Goal: Transaction & Acquisition: Purchase product/service

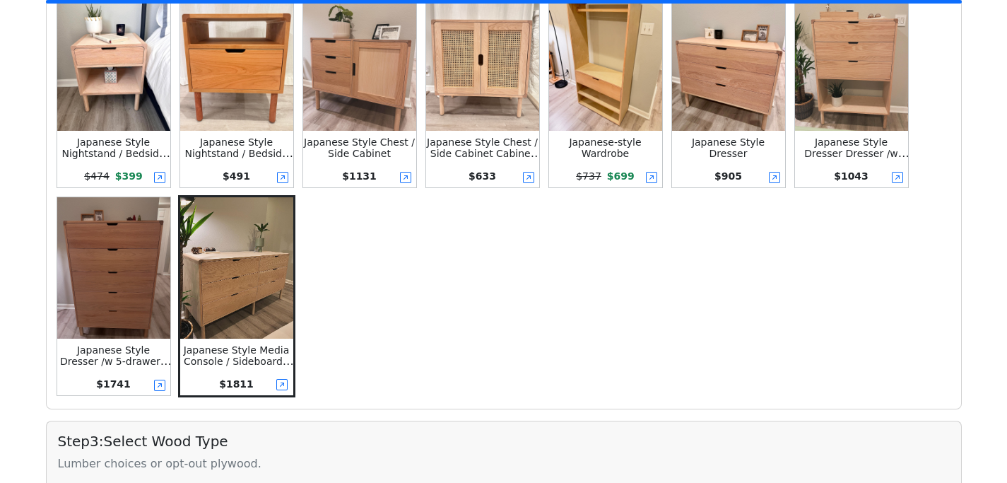
scroll to position [419, 0]
click at [741, 66] on img at bounding box center [728, 60] width 113 height 141
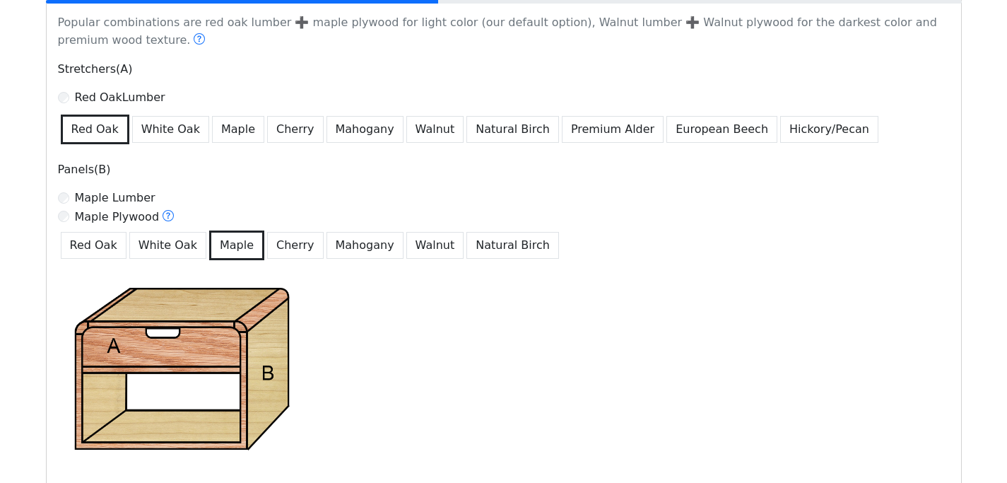
scroll to position [782, 0]
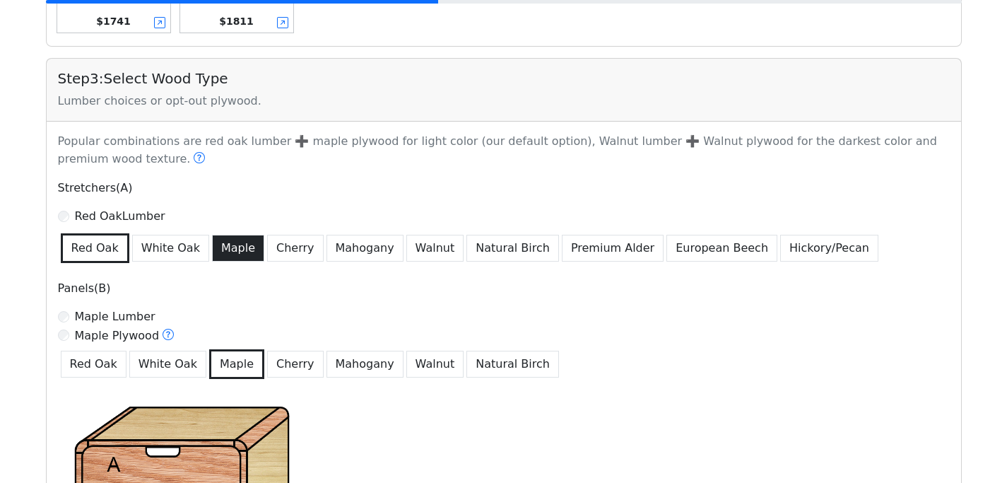
click at [228, 245] on button "Maple" at bounding box center [238, 248] width 52 height 27
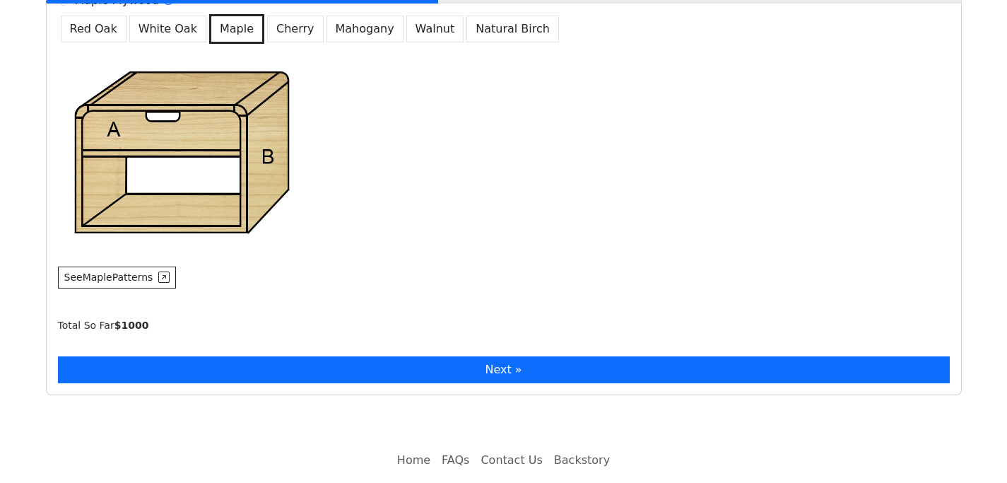
click at [394, 371] on button "Next »" at bounding box center [504, 369] width 892 height 27
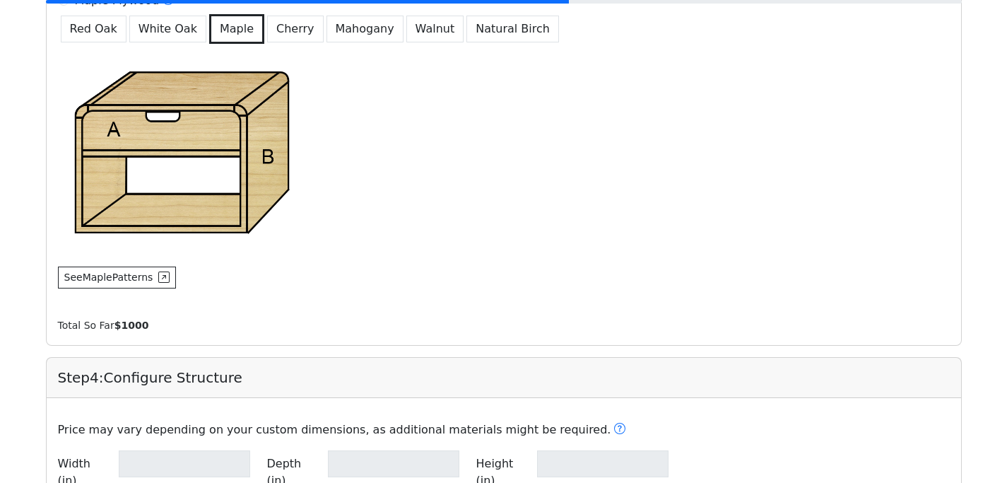
type input "**"
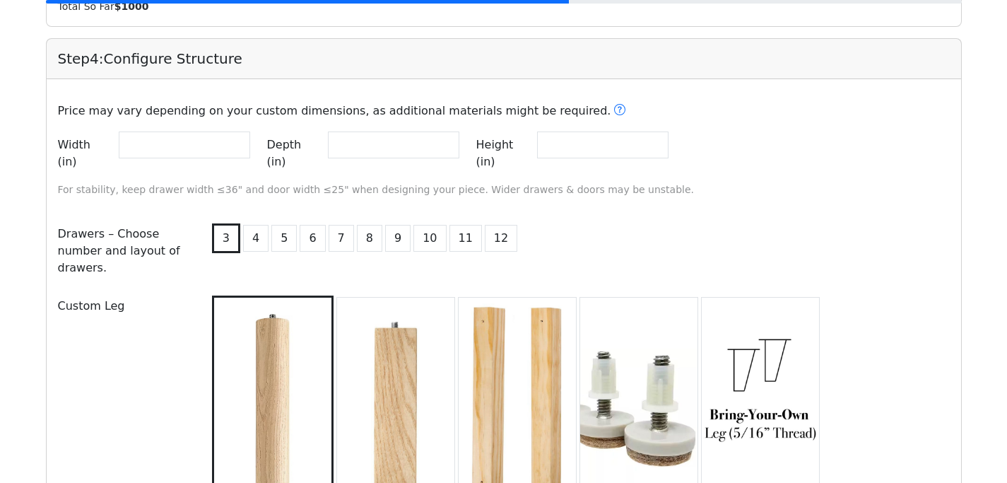
scroll to position [1440, 0]
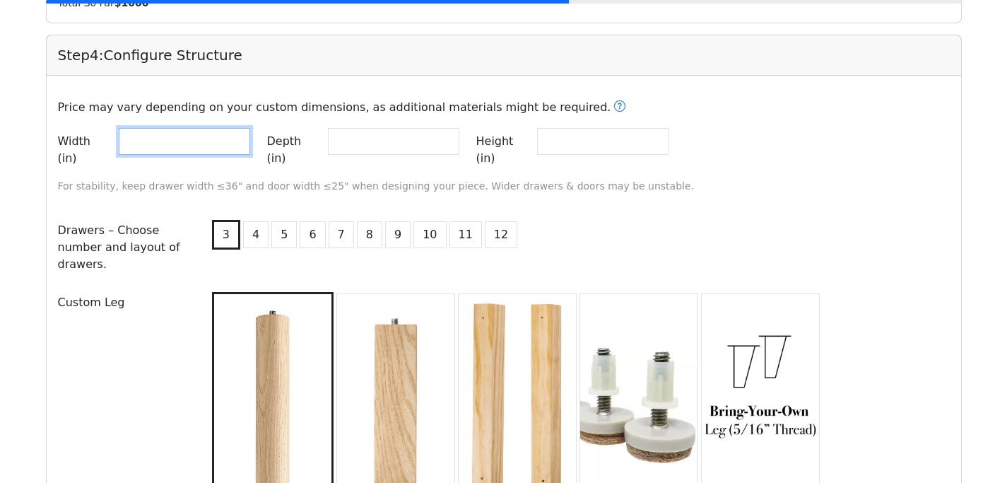
drag, startPoint x: 151, startPoint y: 139, endPoint x: 121, endPoint y: 139, distance: 30.4
click at [121, 139] on input "**" at bounding box center [184, 141] width 131 height 27
type input "**"
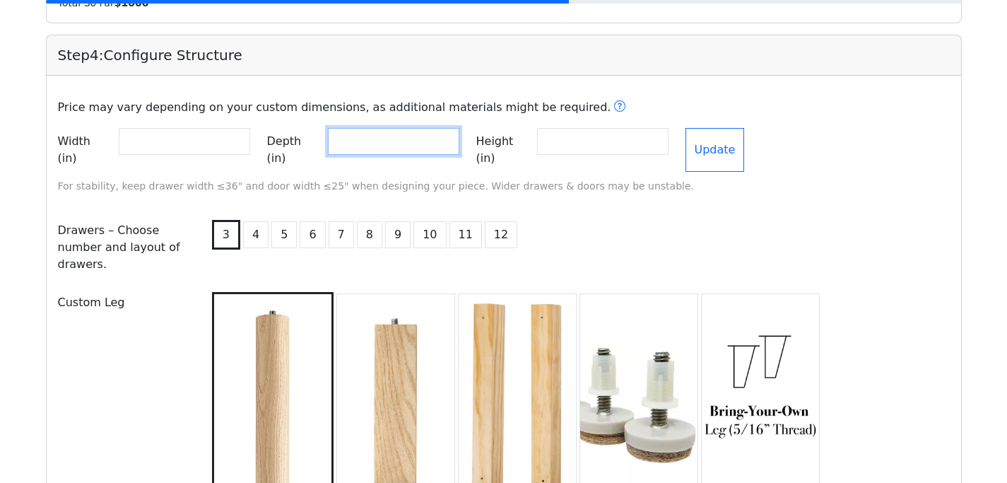
drag, startPoint x: 363, startPoint y: 139, endPoint x: 340, endPoint y: 144, distance: 23.1
click at [340, 144] on input "**" at bounding box center [393, 141] width 131 height 27
type input "**"
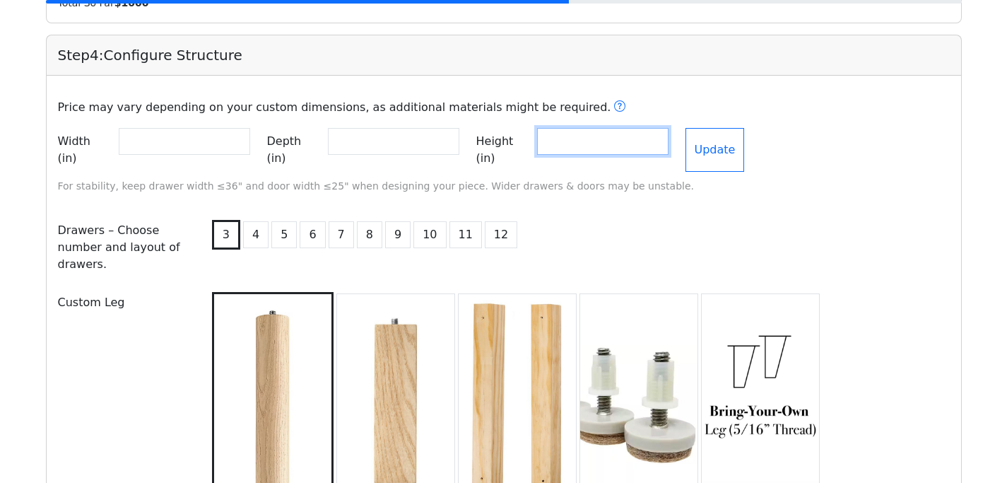
drag, startPoint x: 608, startPoint y: 140, endPoint x: 546, endPoint y: 141, distance: 62.2
click at [546, 141] on div "Height (in) **" at bounding box center [572, 150] width 192 height 44
type input "**"
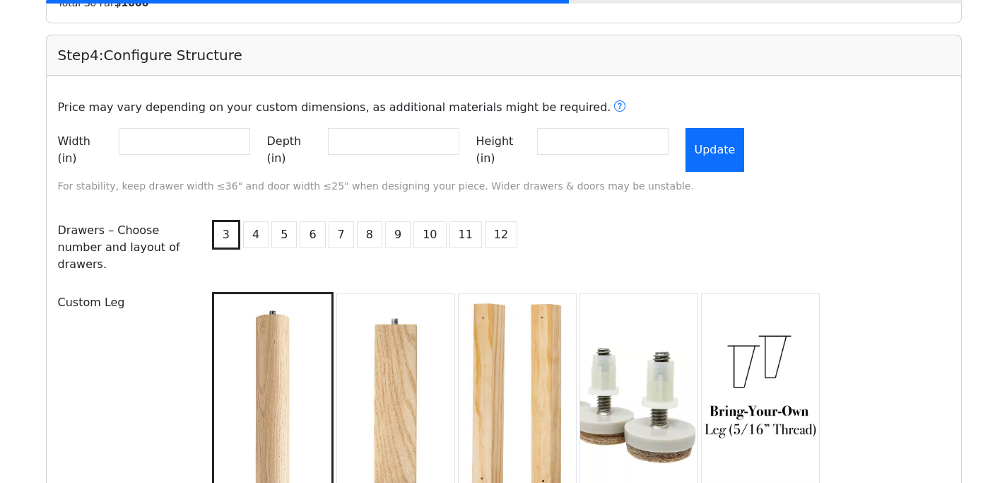
click at [743, 142] on button "Update" at bounding box center [715, 150] width 59 height 44
click at [254, 221] on button "4" at bounding box center [255, 234] width 25 height 27
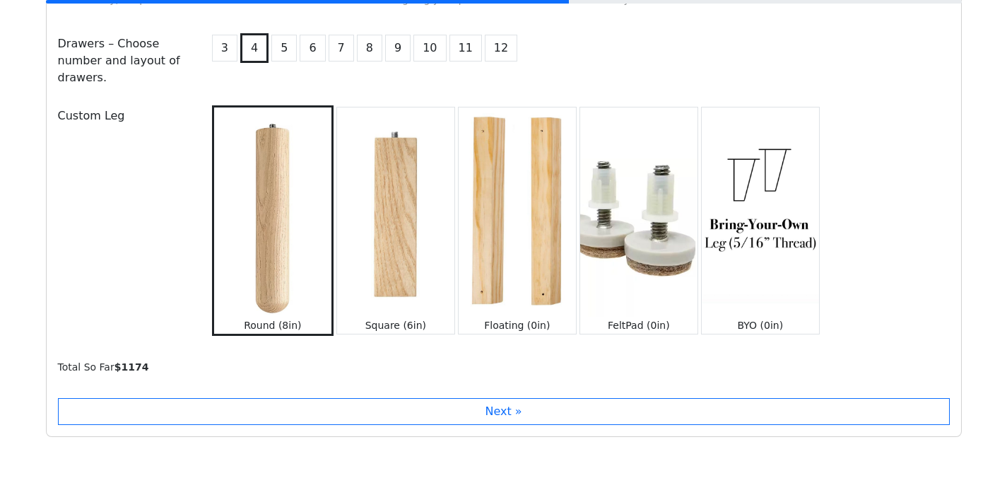
scroll to position [1681, 0]
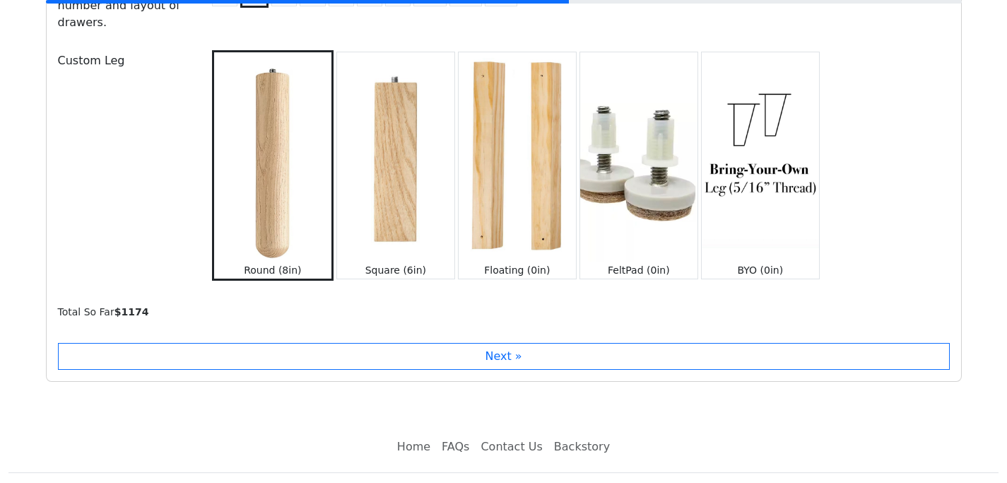
click at [753, 228] on img at bounding box center [760, 156] width 117 height 208
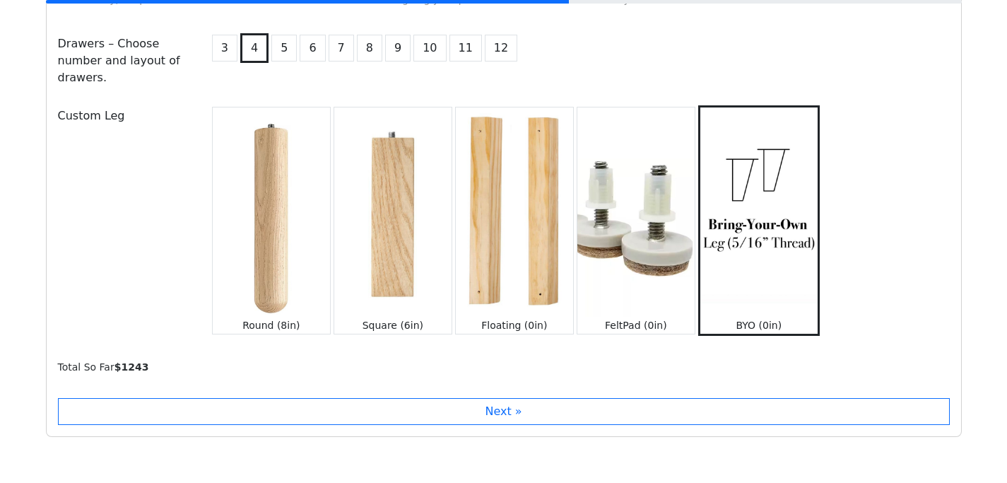
scroll to position [1501, 0]
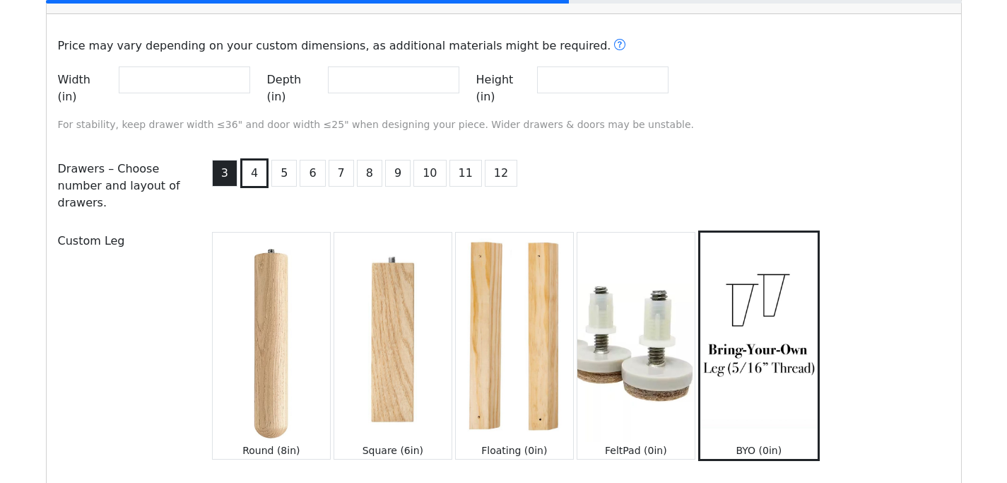
click at [218, 160] on button "3" at bounding box center [224, 173] width 25 height 27
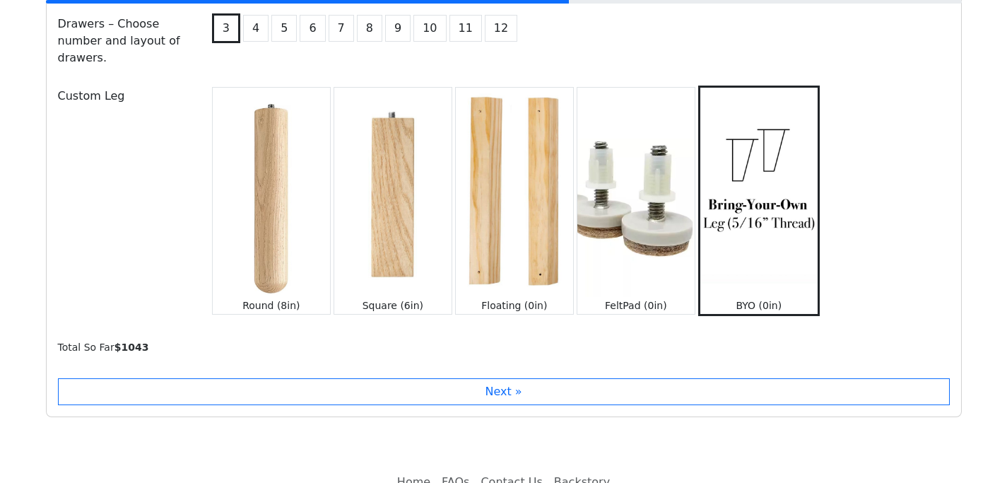
scroll to position [1645, 0]
click at [254, 20] on button "4" at bounding box center [255, 29] width 25 height 27
click at [222, 23] on button "3" at bounding box center [224, 29] width 25 height 27
click at [260, 16] on button "4" at bounding box center [255, 29] width 25 height 27
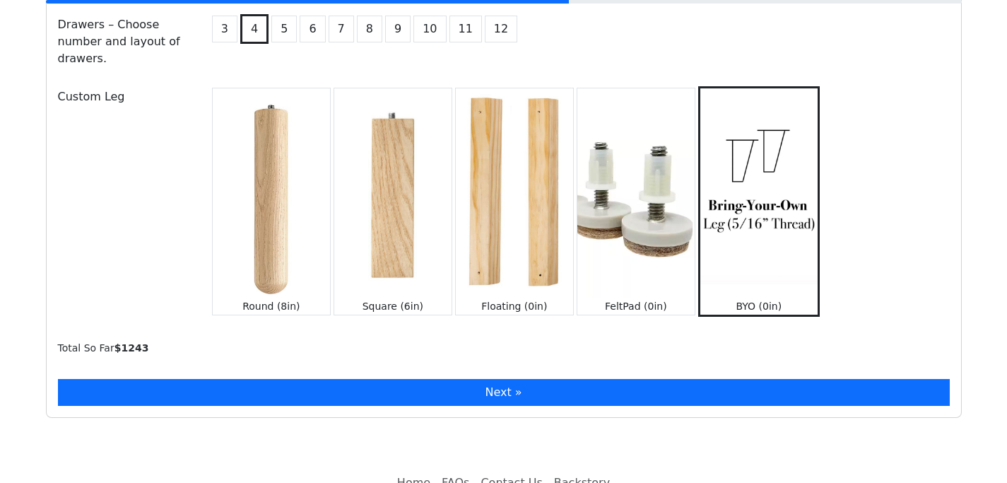
click at [467, 379] on button "Next »" at bounding box center [504, 392] width 892 height 27
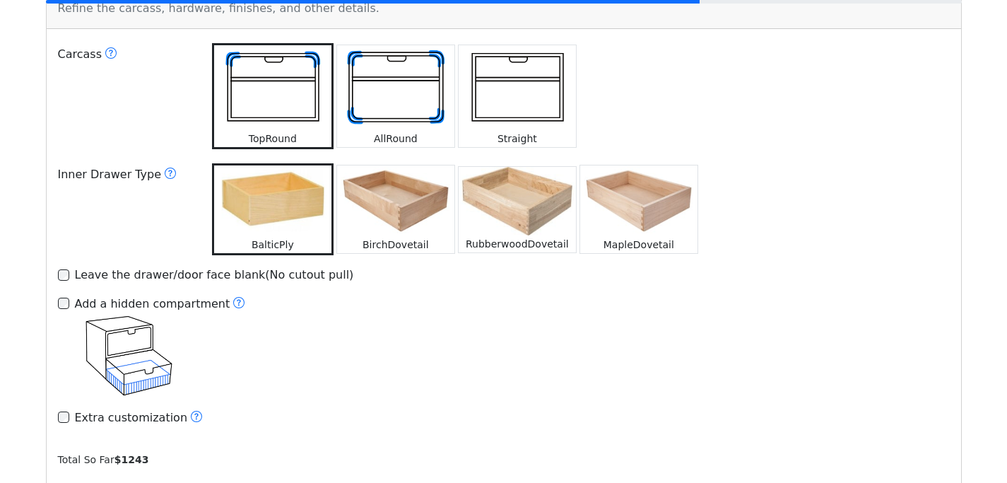
scroll to position [2108, 0]
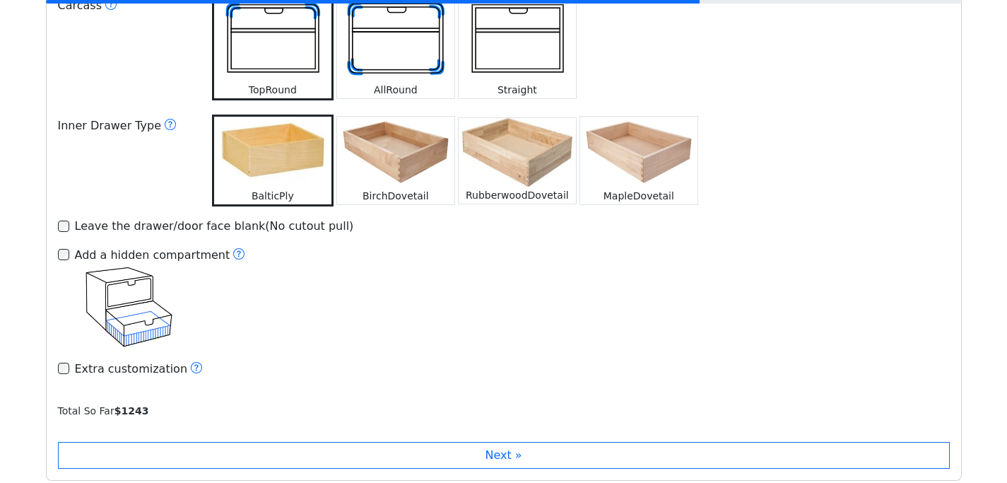
click at [167, 218] on div "Leave the drawer/door face blank(No cutout pull)" at bounding box center [214, 226] width 279 height 17
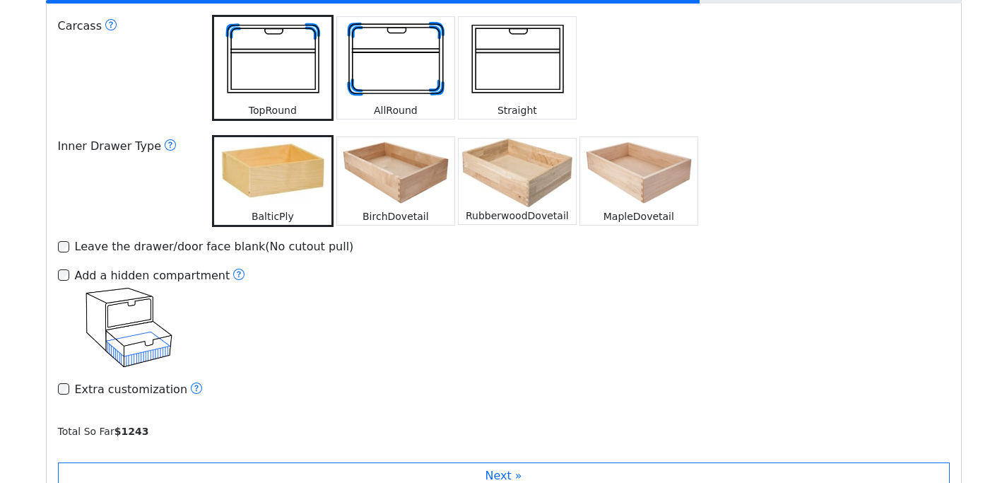
scroll to position [2087, 0]
click at [507, 74] on img at bounding box center [517, 61] width 117 height 86
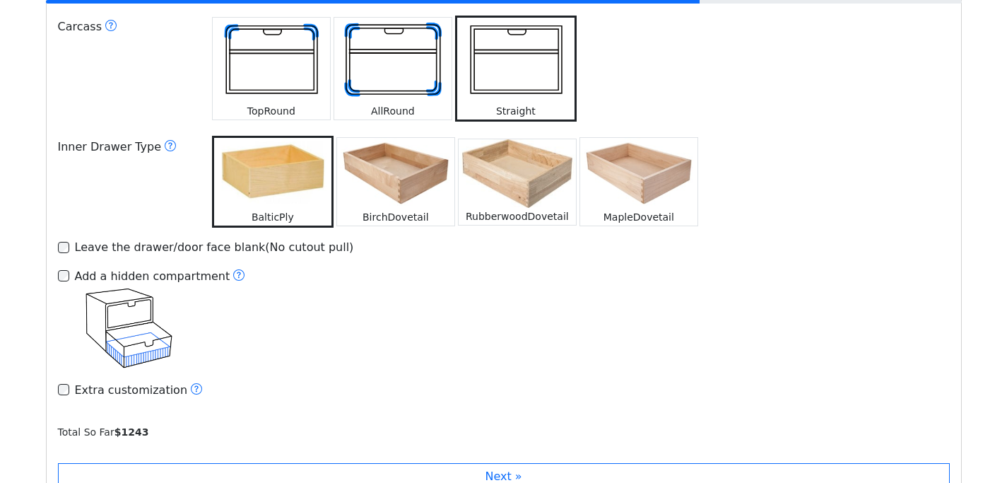
click at [369, 74] on img at bounding box center [392, 61] width 117 height 86
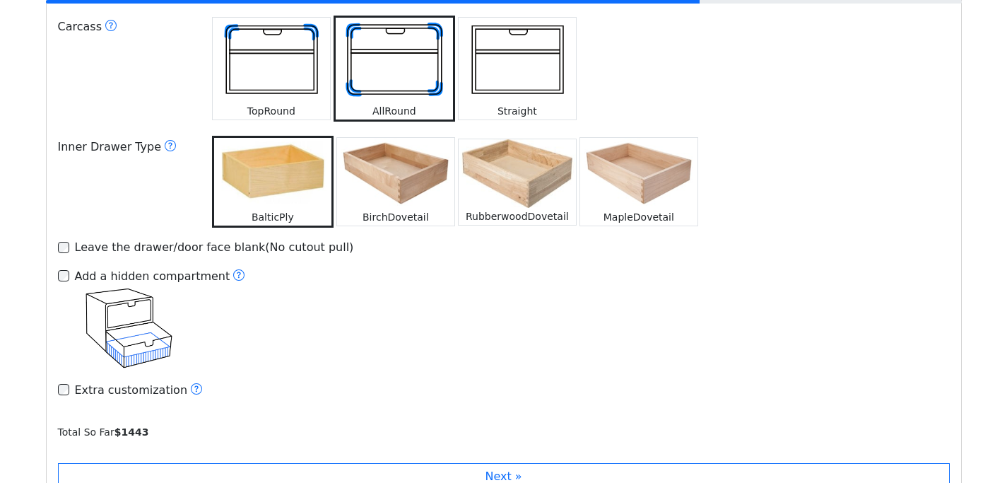
click at [268, 69] on img at bounding box center [271, 61] width 117 height 86
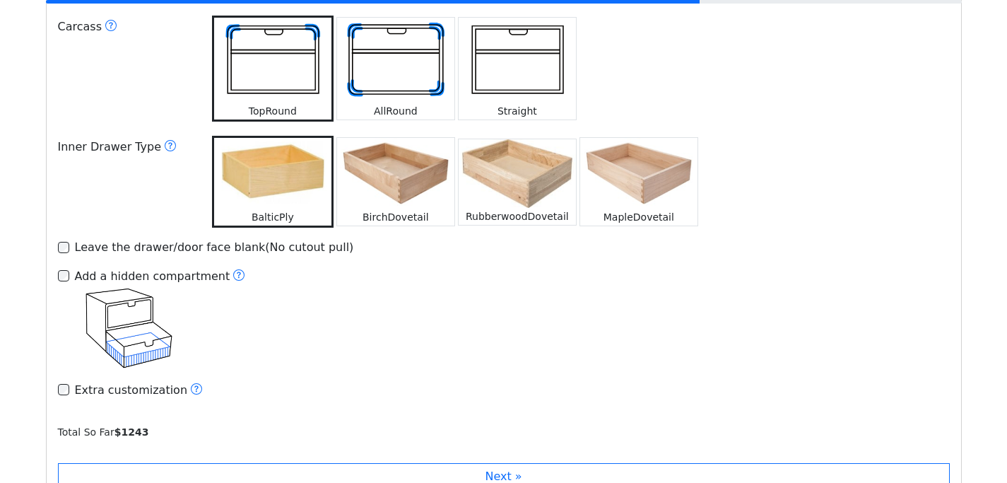
click at [504, 59] on img at bounding box center [517, 61] width 117 height 86
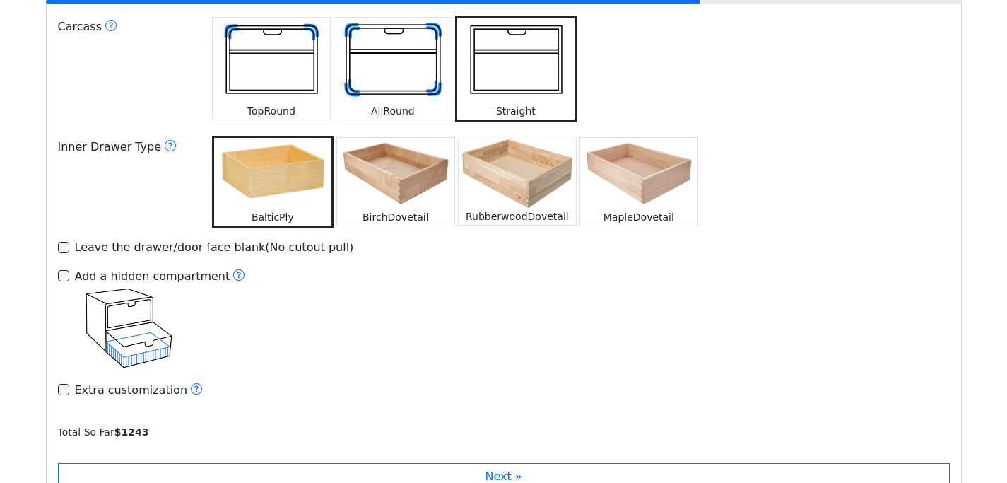
click at [291, 69] on img at bounding box center [271, 61] width 117 height 86
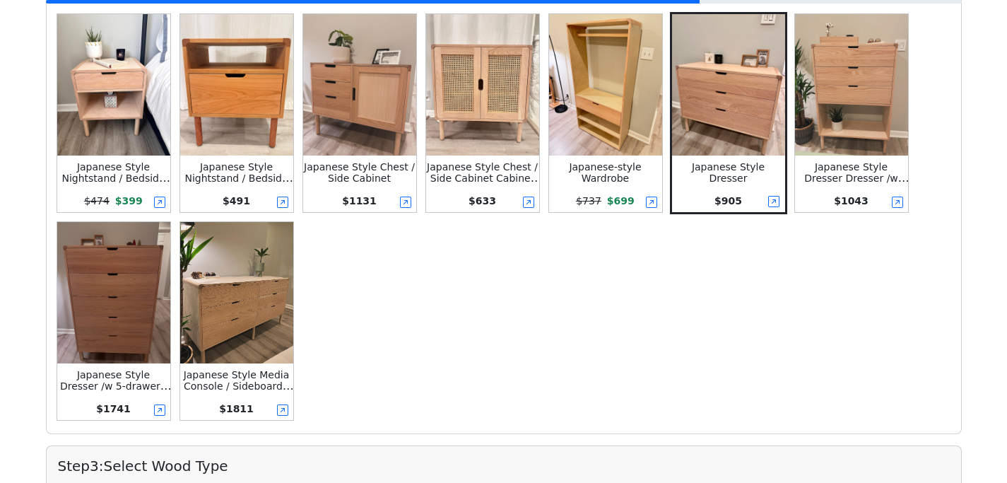
scroll to position [539, 0]
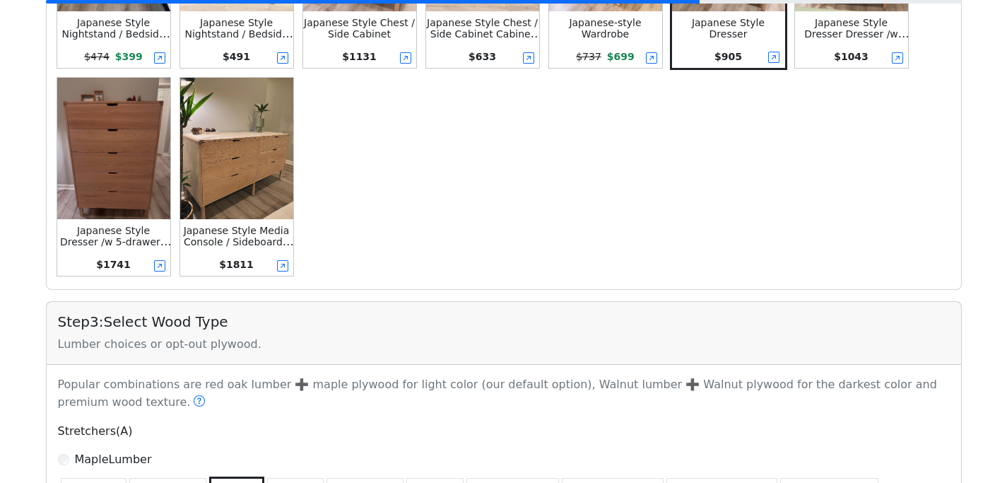
click at [235, 162] on img at bounding box center [236, 148] width 113 height 141
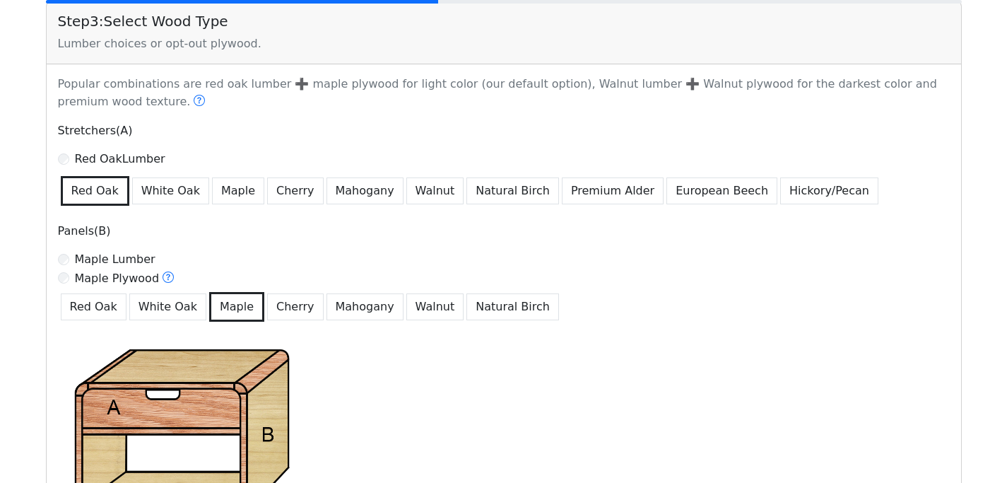
scroll to position [841, 0]
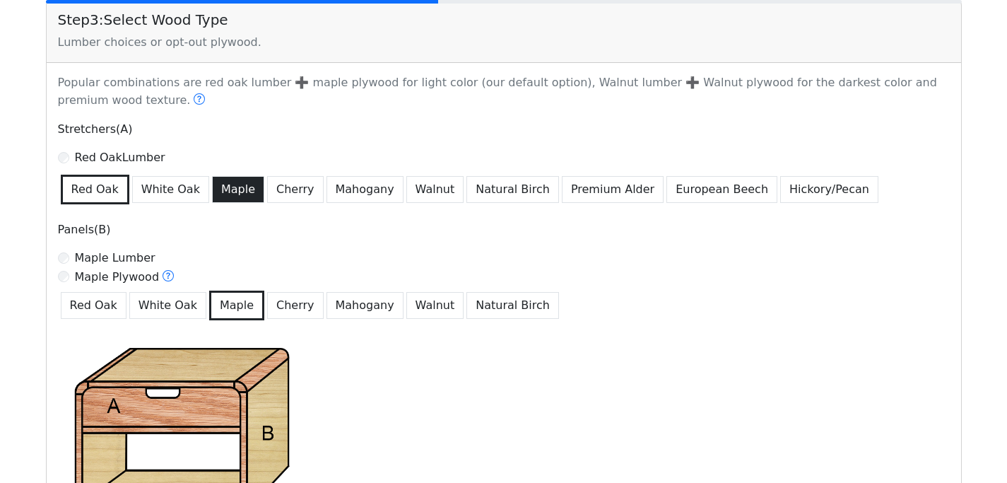
click at [237, 190] on button "Maple" at bounding box center [238, 189] width 52 height 27
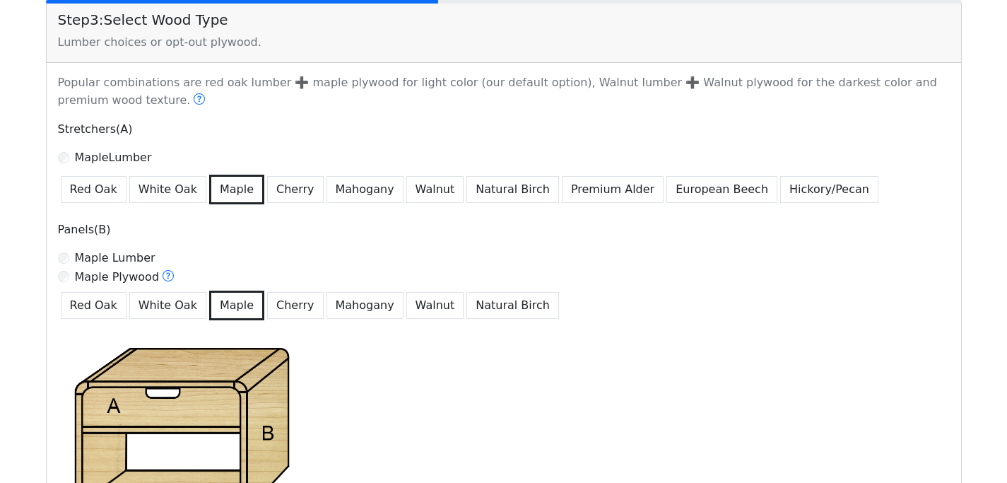
click at [235, 310] on button "Maple" at bounding box center [236, 305] width 55 height 30
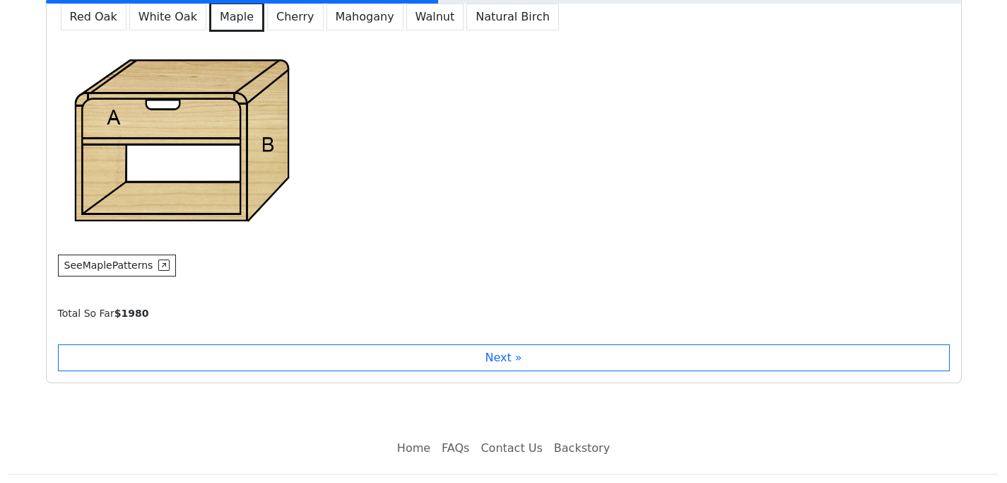
scroll to position [1161, 0]
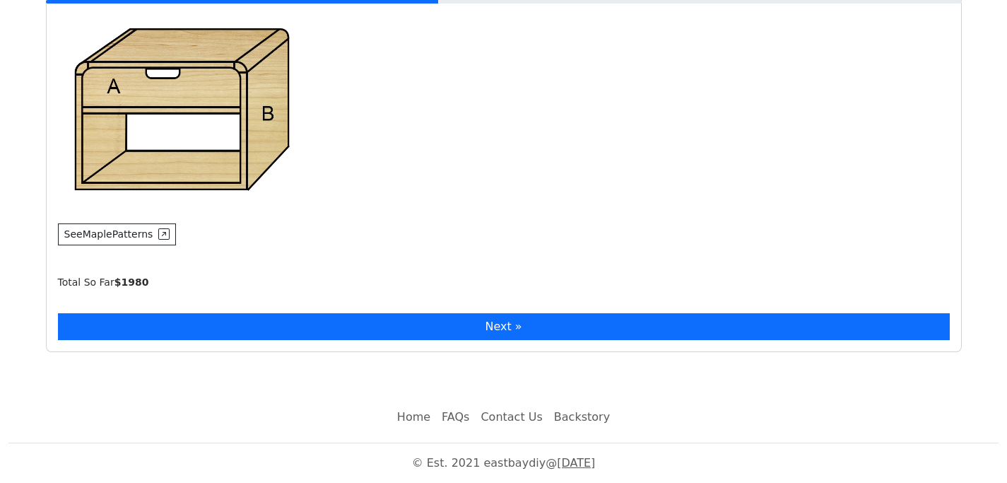
click at [217, 315] on button "Next »" at bounding box center [504, 326] width 892 height 27
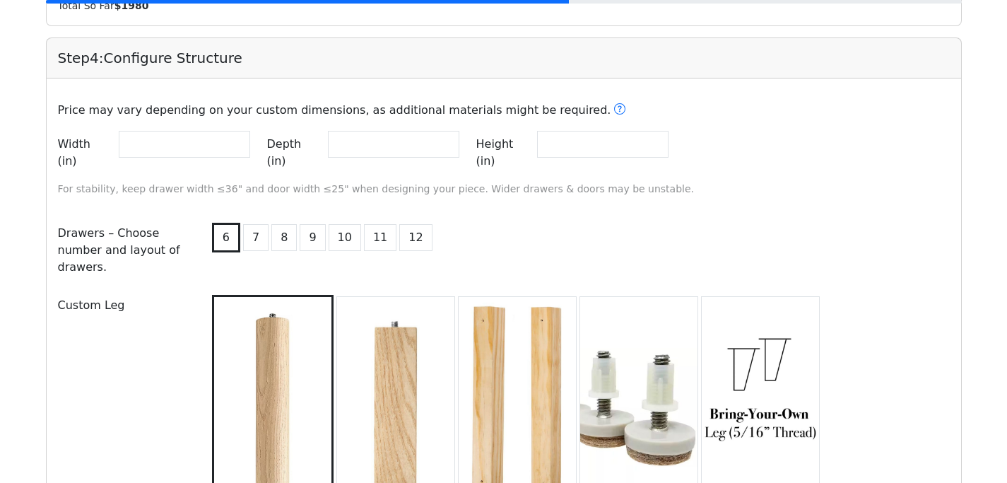
scroll to position [1440, 0]
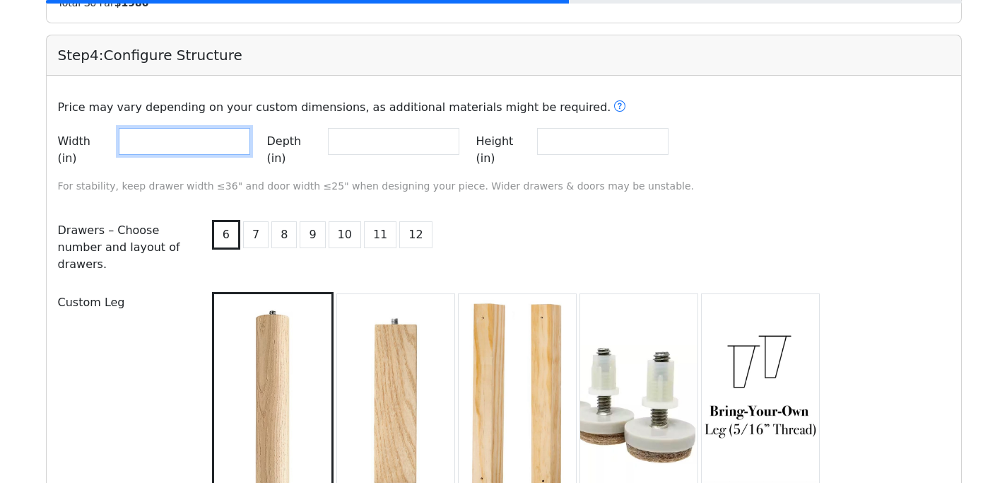
drag, startPoint x: 155, startPoint y: 141, endPoint x: 95, endPoint y: 143, distance: 60.1
click at [95, 143] on div "Width (in) **" at bounding box center [154, 150] width 192 height 44
type input "**"
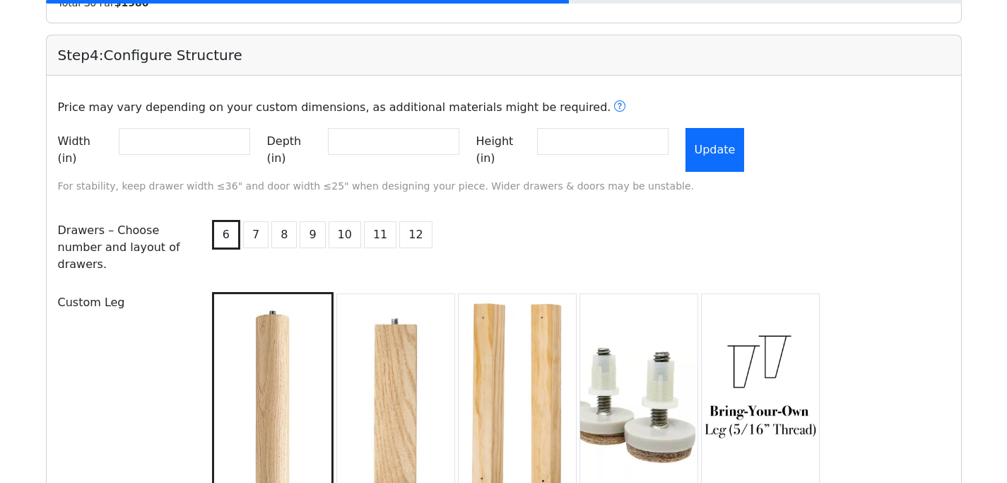
click at [745, 137] on button "Update" at bounding box center [715, 150] width 59 height 44
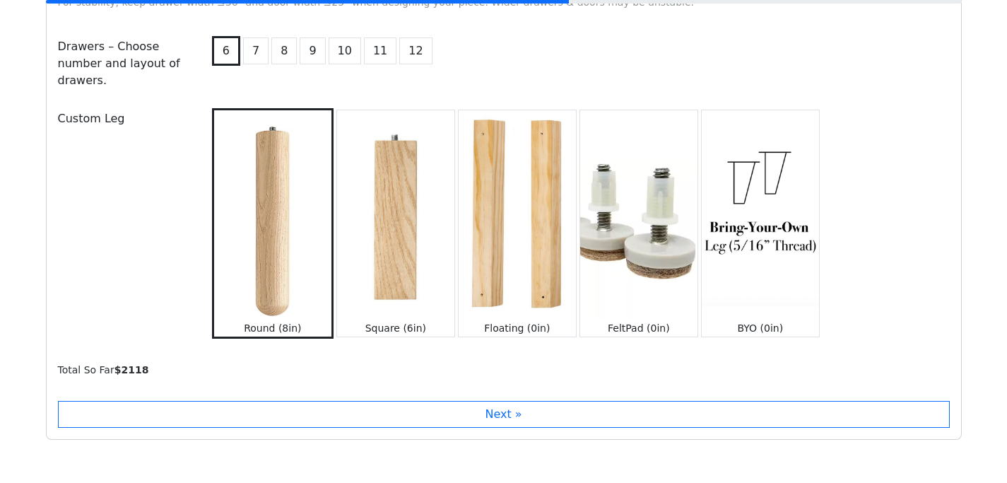
scroll to position [1628, 0]
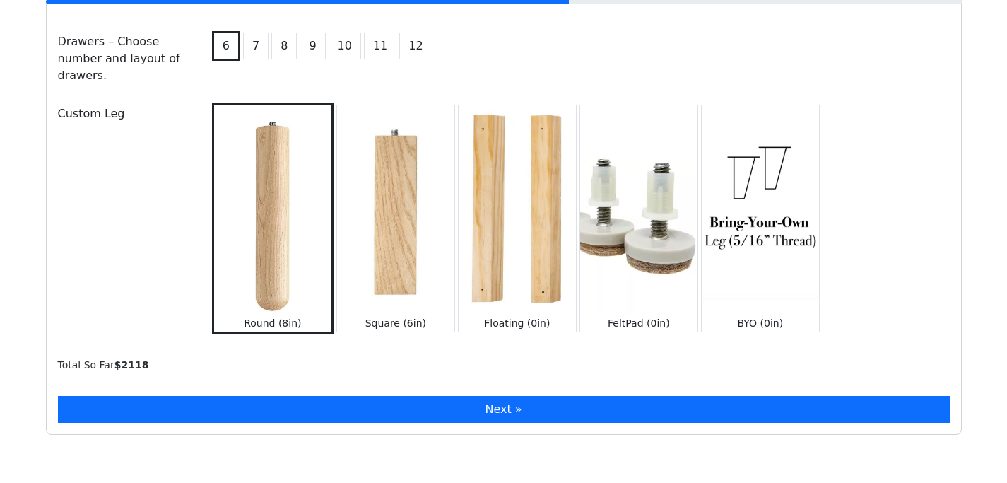
click at [497, 396] on button "Next »" at bounding box center [504, 409] width 892 height 27
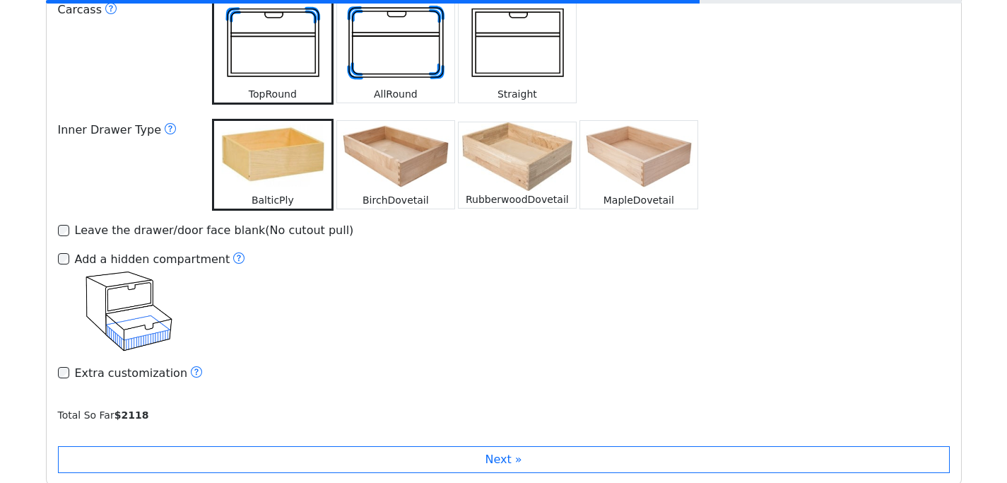
scroll to position [2086, 0]
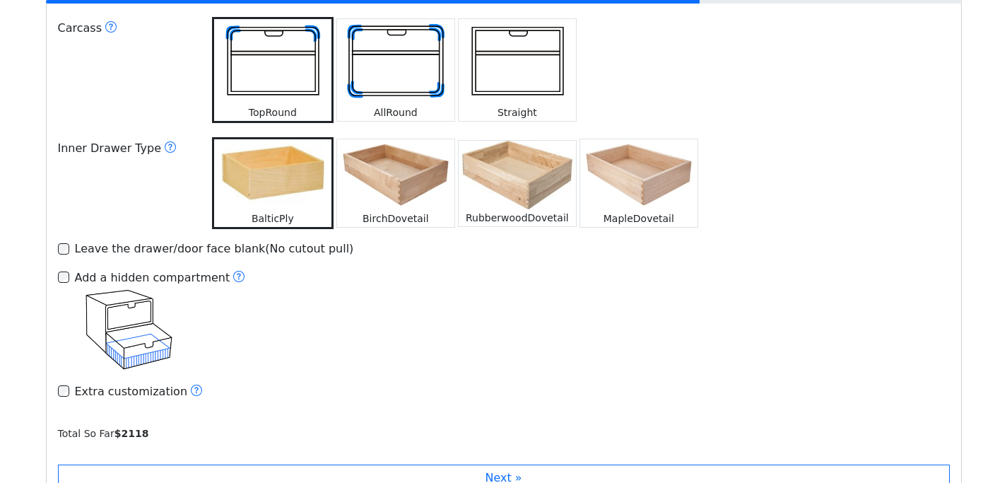
click at [399, 74] on img at bounding box center [395, 62] width 117 height 86
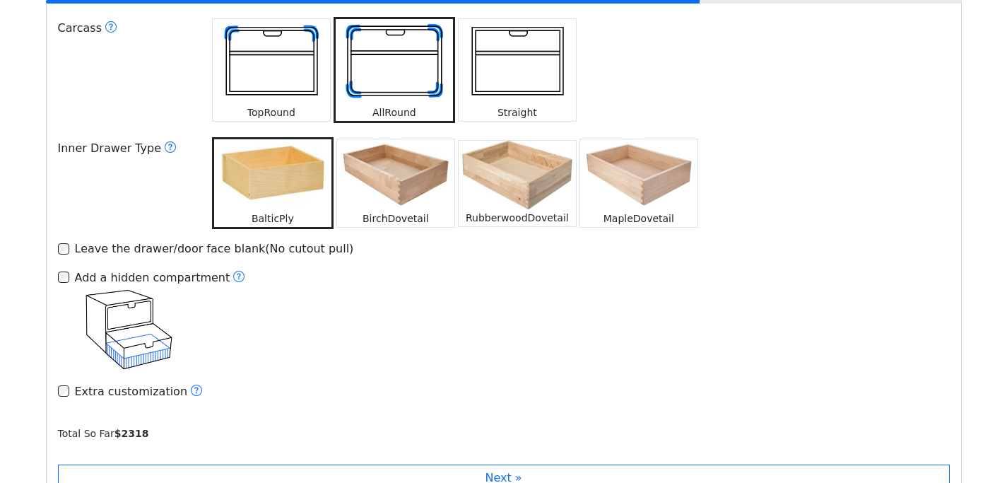
click at [304, 73] on img at bounding box center [271, 62] width 117 height 86
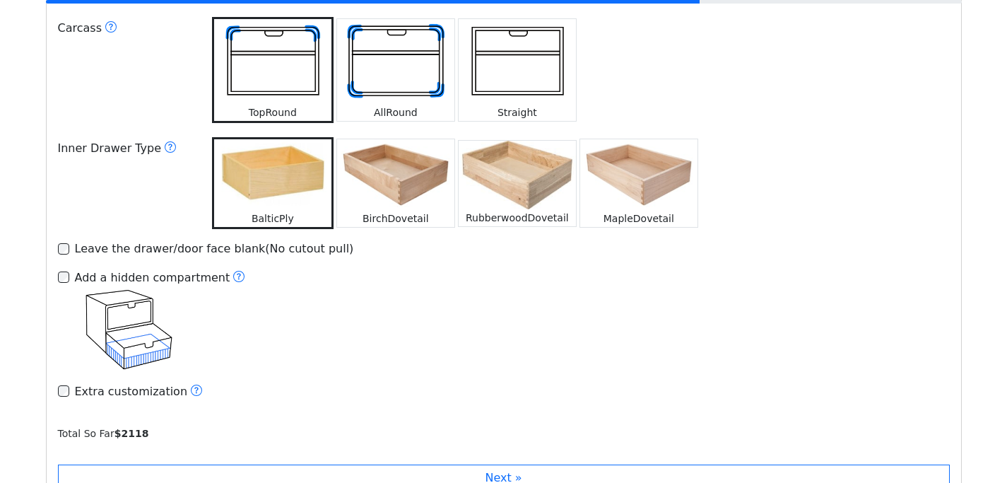
click at [499, 54] on img at bounding box center [517, 62] width 117 height 86
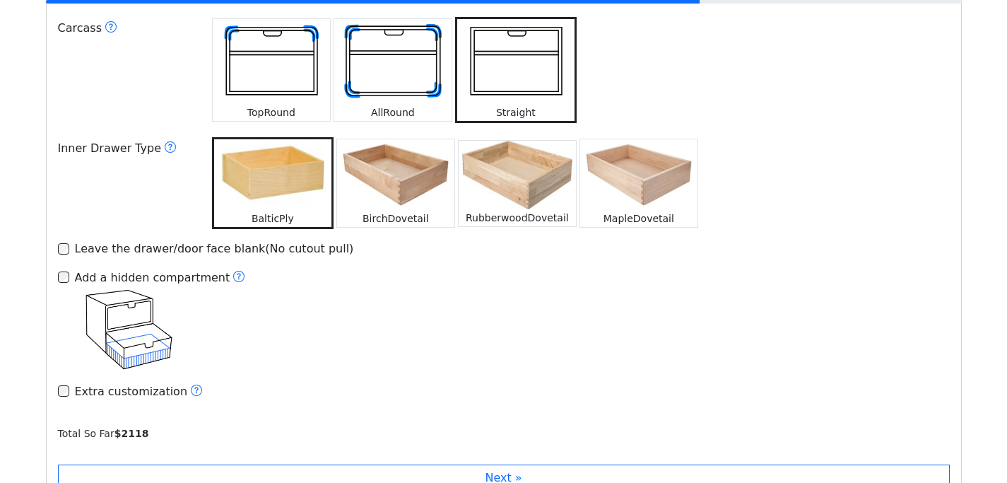
click at [256, 52] on img at bounding box center [271, 62] width 117 height 86
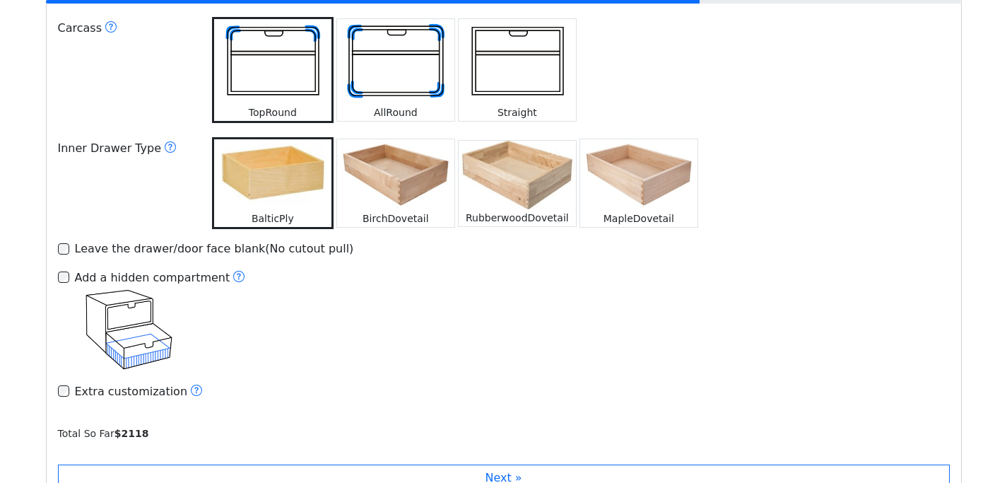
click at [401, 170] on img at bounding box center [395, 174] width 117 height 71
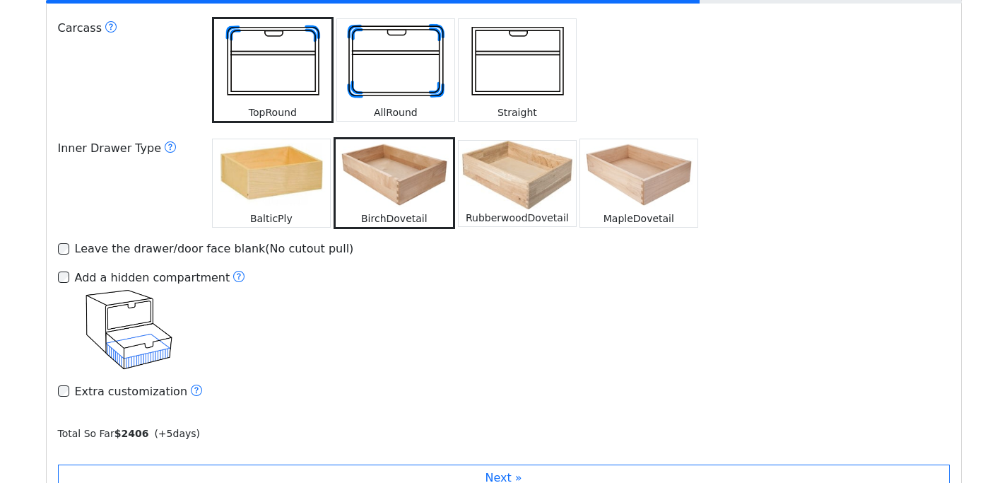
click at [269, 179] on img at bounding box center [271, 174] width 117 height 71
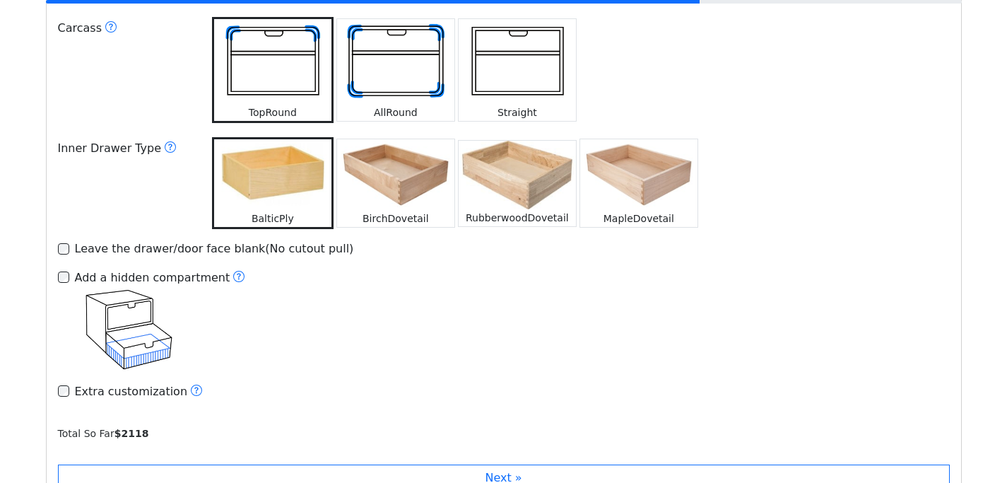
click at [405, 164] on img at bounding box center [395, 174] width 117 height 71
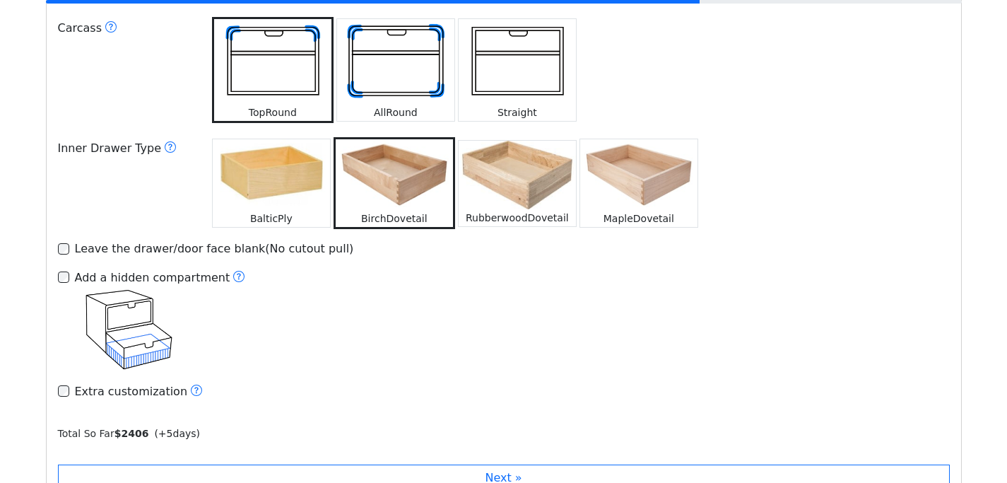
click at [643, 157] on img at bounding box center [638, 174] width 117 height 71
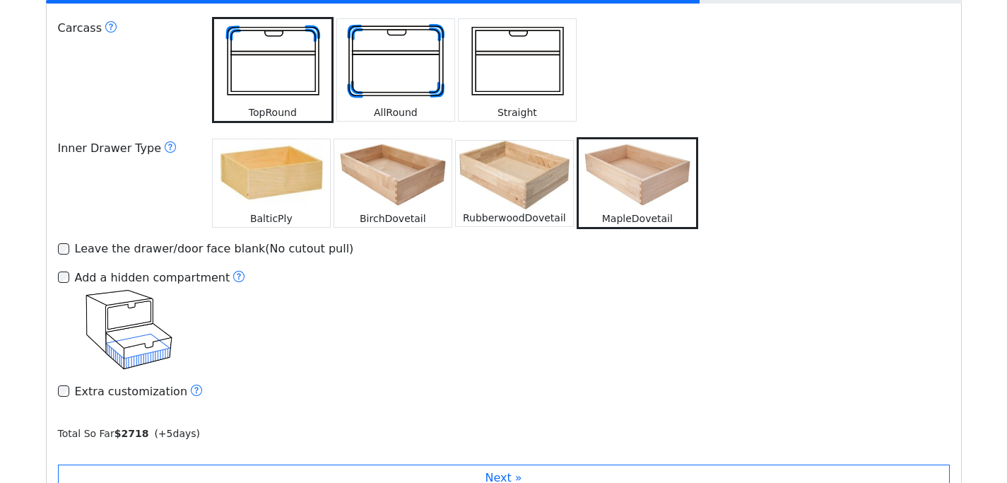
click at [522, 185] on img at bounding box center [514, 175] width 117 height 69
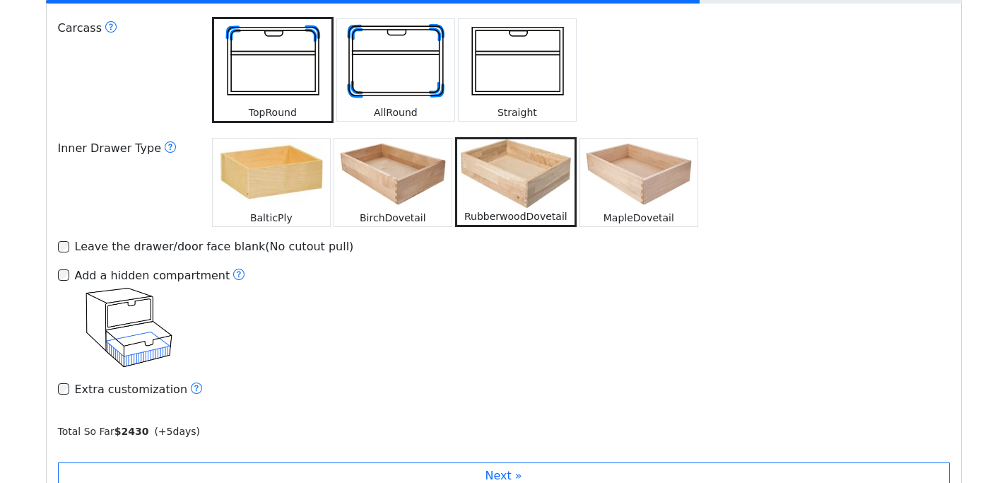
click at [412, 187] on img at bounding box center [392, 174] width 117 height 71
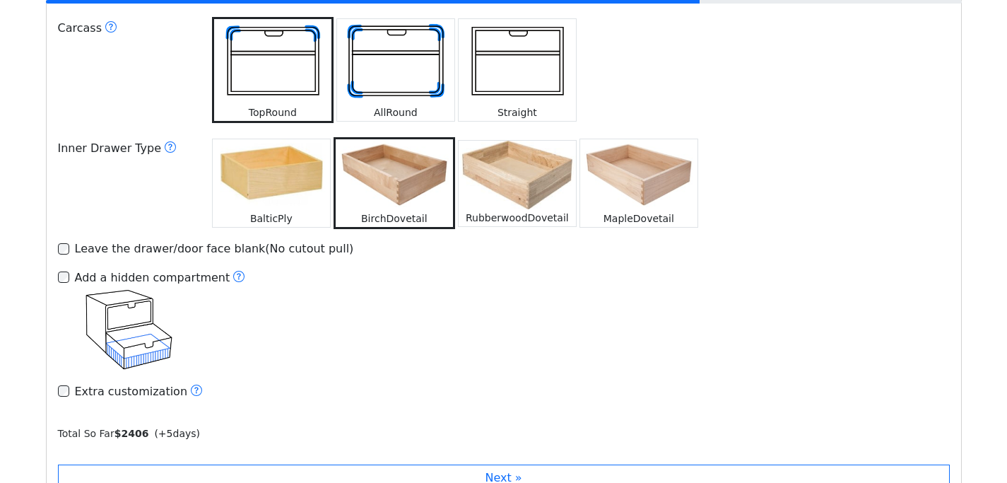
click at [304, 170] on img at bounding box center [271, 174] width 117 height 71
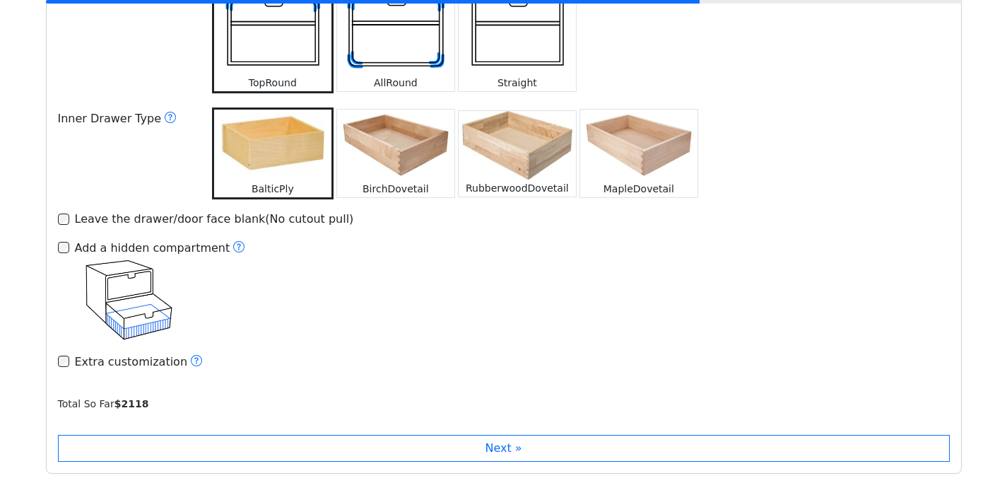
scroll to position [2117, 0]
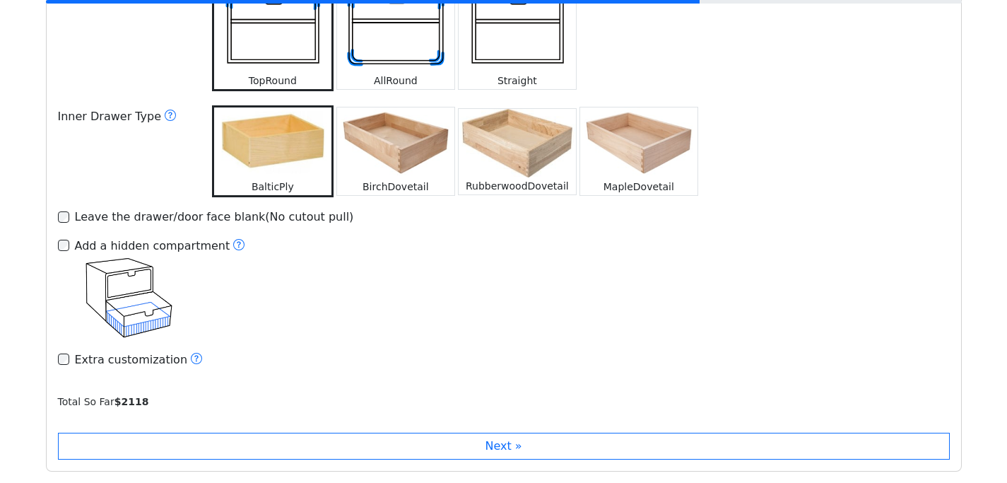
click at [88, 208] on div "Leave the drawer/door face blank(No cutout pull)" at bounding box center [214, 216] width 279 height 17
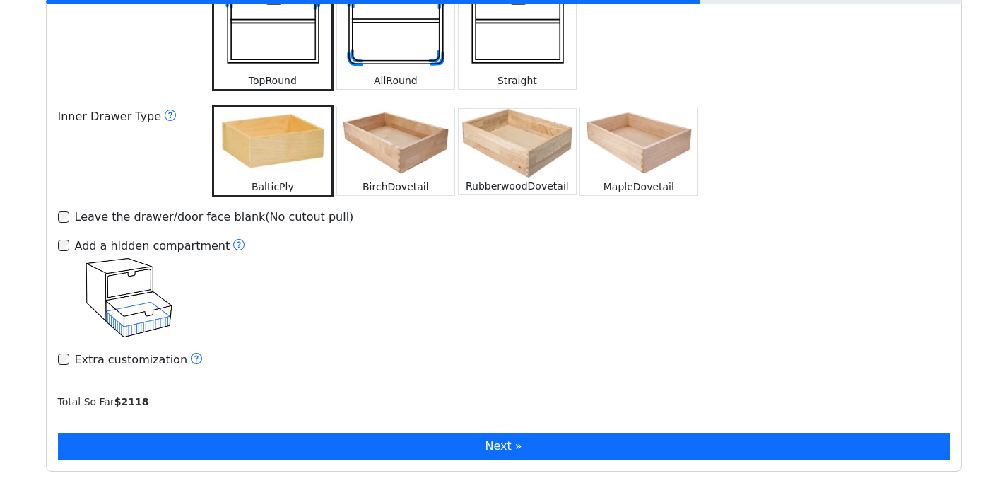
click at [498, 437] on button "Next »" at bounding box center [504, 446] width 892 height 27
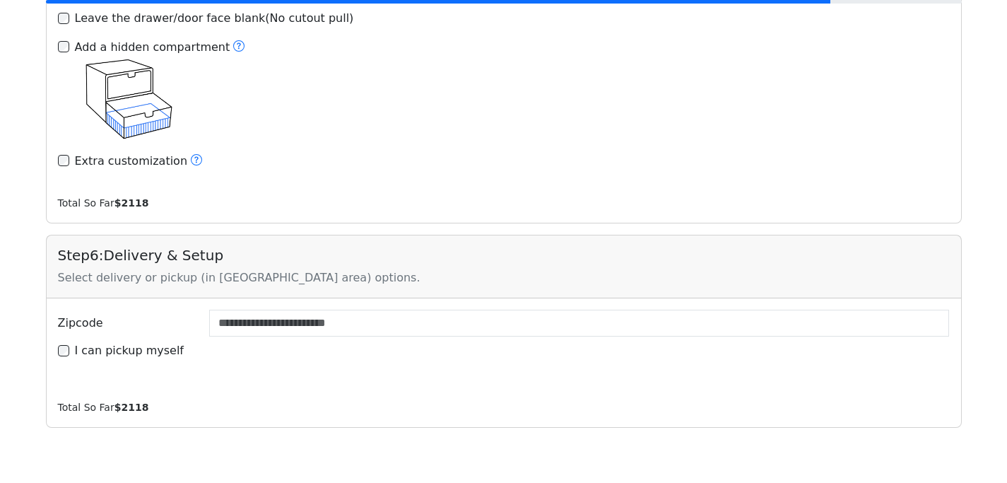
scroll to position [2377, 0]
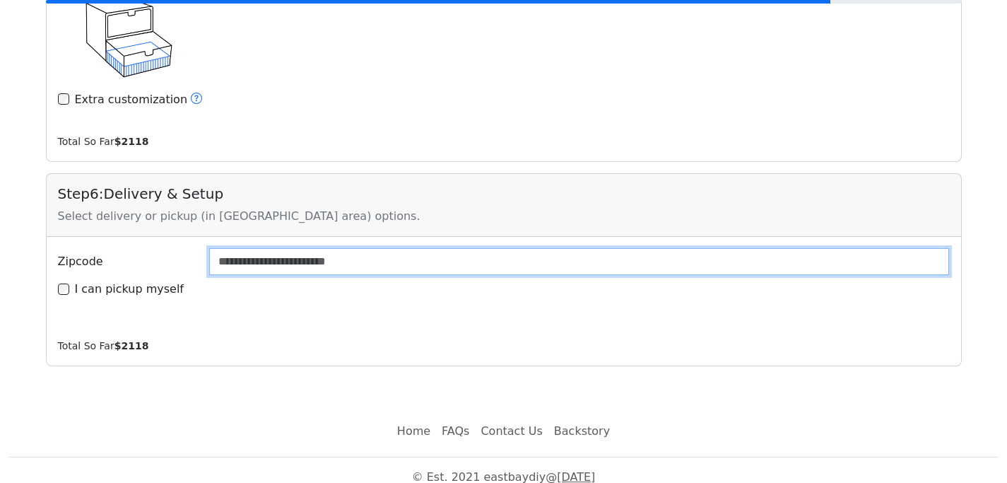
click at [246, 254] on input "Zipcode" at bounding box center [579, 261] width 741 height 27
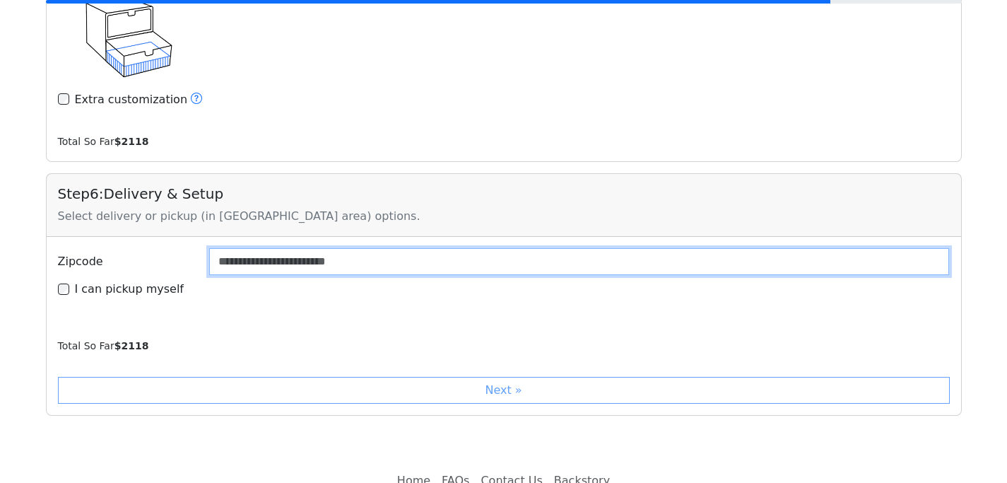
type input "*****"
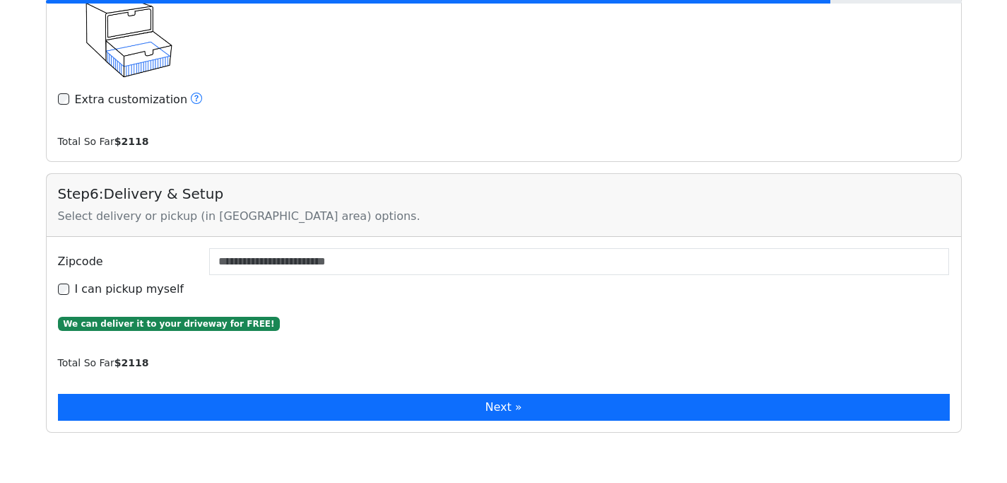
click at [498, 394] on button "Next »" at bounding box center [504, 407] width 892 height 27
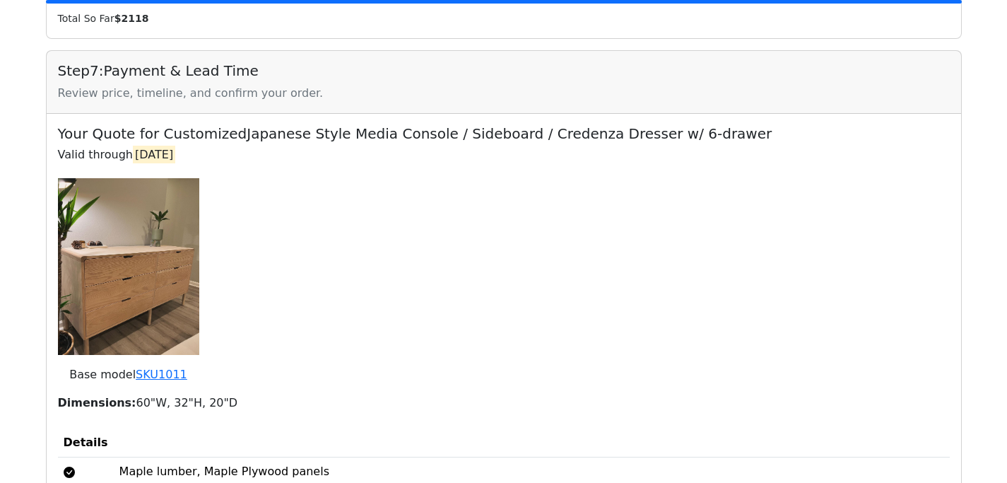
scroll to position [2585, 0]
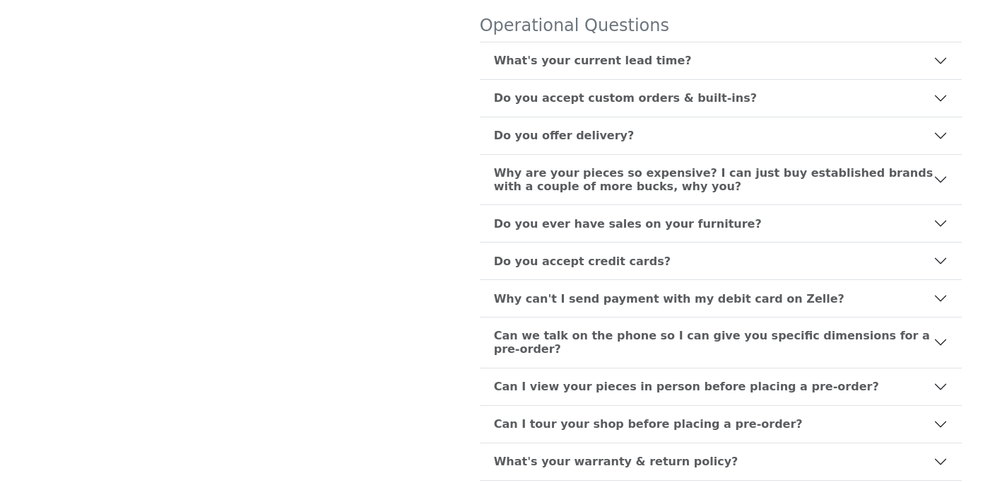
scroll to position [194, 0]
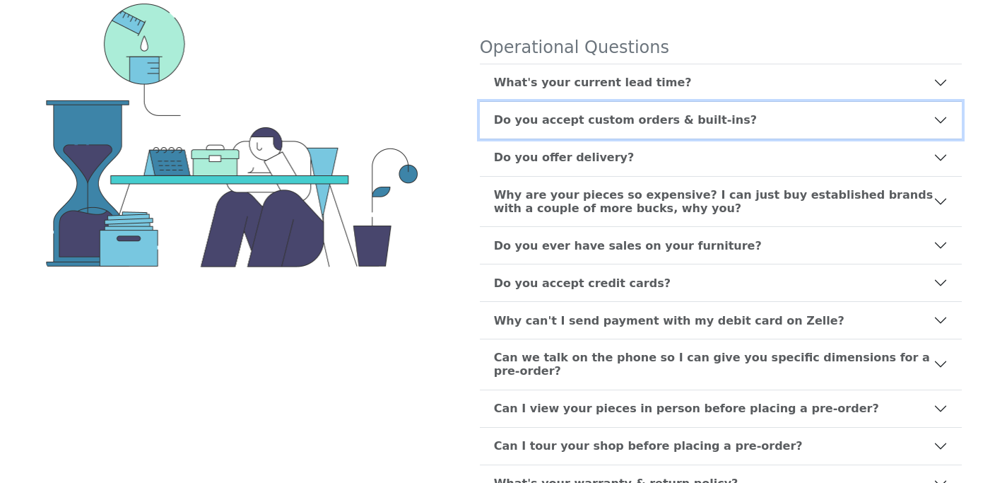
click at [541, 124] on b "Do you accept custom orders & built-ins?" at bounding box center [625, 119] width 263 height 13
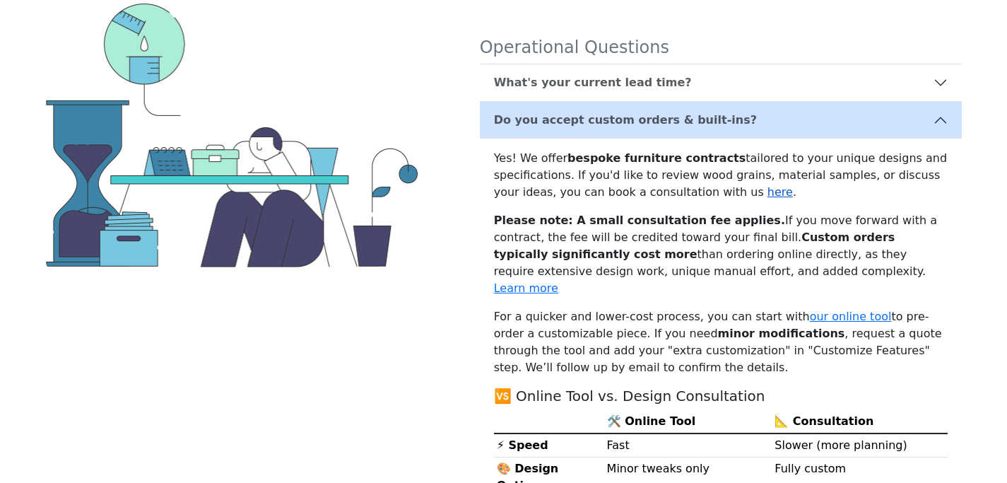
click at [767, 194] on link "here" at bounding box center [779, 191] width 25 height 13
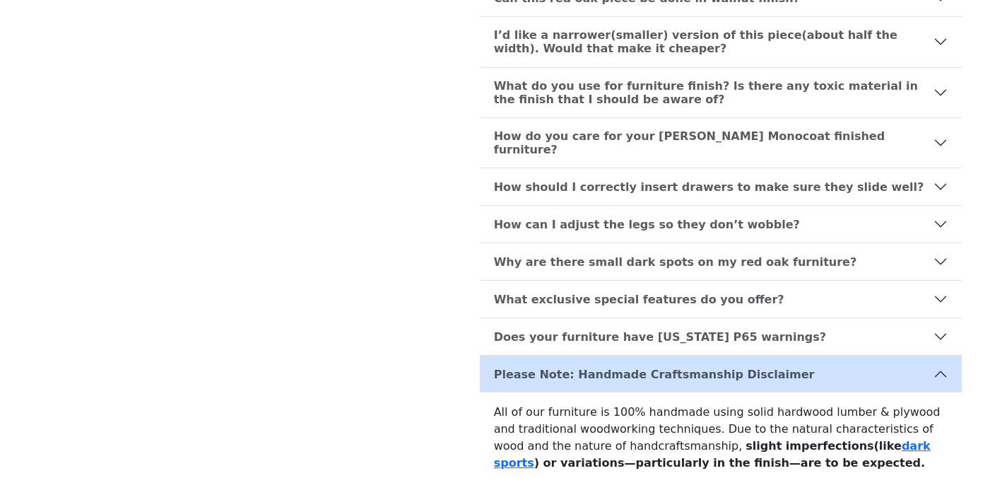
scroll to position [1327, 0]
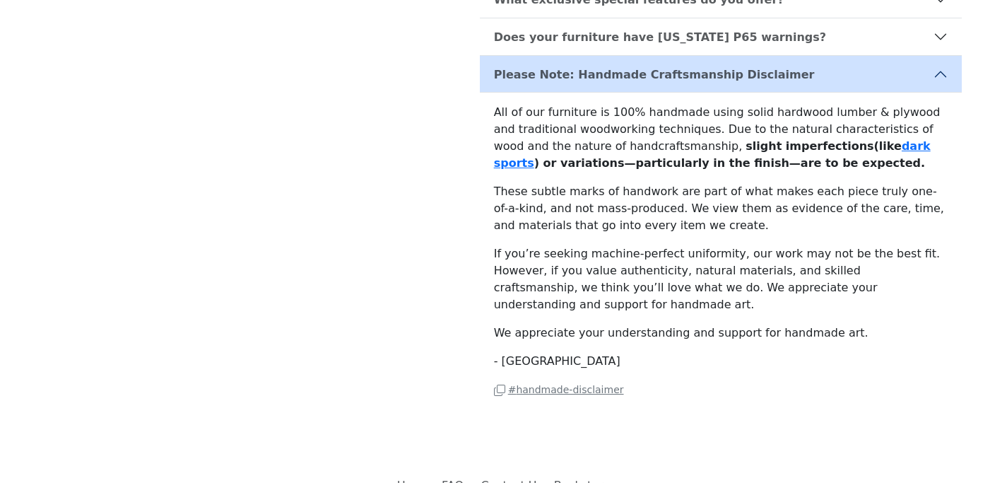
click at [510, 471] on link "Contact Us" at bounding box center [511, 485] width 73 height 28
